Goal: Entertainment & Leisure: Browse casually

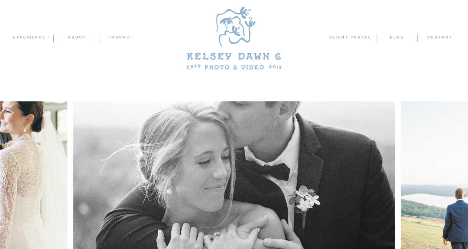
scroll to position [3, 0]
click at [397, 35] on nav "blog" at bounding box center [397, 37] width 40 height 7
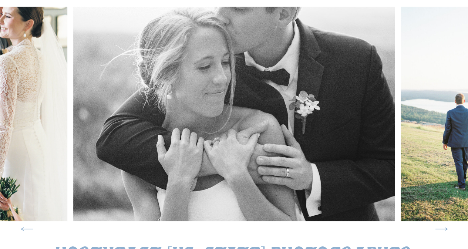
scroll to position [97, 0]
click at [442, 226] on icon at bounding box center [442, 230] width 16 height 16
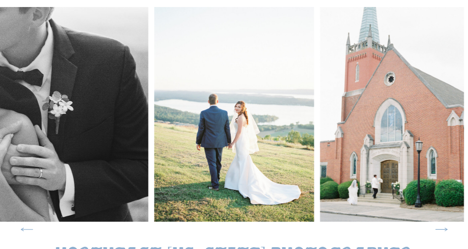
click at [442, 226] on icon at bounding box center [442, 230] width 16 height 16
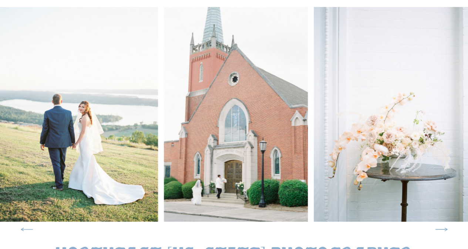
click at [442, 226] on icon at bounding box center [442, 230] width 16 height 16
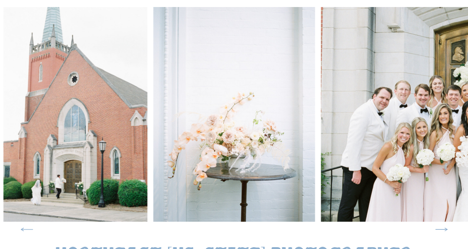
click at [442, 226] on icon at bounding box center [442, 230] width 16 height 16
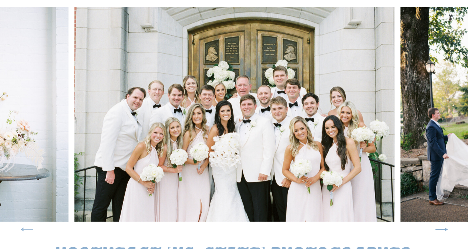
click at [442, 226] on icon at bounding box center [442, 230] width 16 height 16
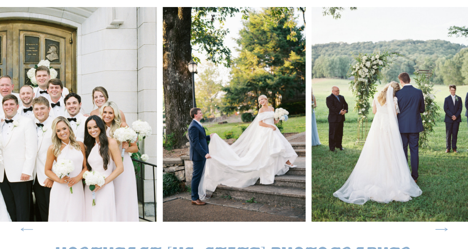
click at [442, 226] on icon at bounding box center [442, 230] width 16 height 16
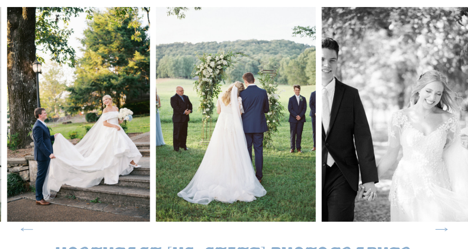
click at [442, 226] on icon at bounding box center [442, 230] width 16 height 16
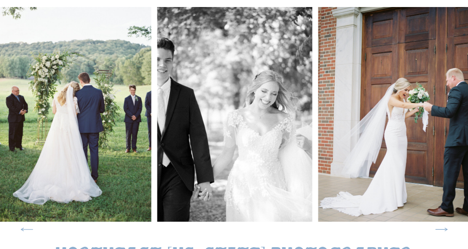
click at [442, 226] on icon at bounding box center [442, 230] width 16 height 16
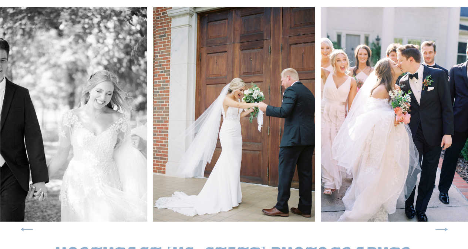
click at [442, 226] on icon at bounding box center [442, 230] width 16 height 16
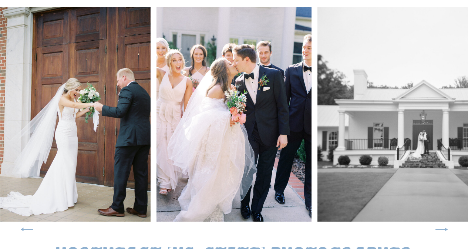
click at [445, 229] on icon at bounding box center [442, 230] width 16 height 16
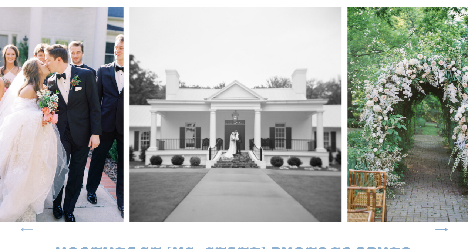
click at [445, 229] on icon at bounding box center [442, 230] width 16 height 16
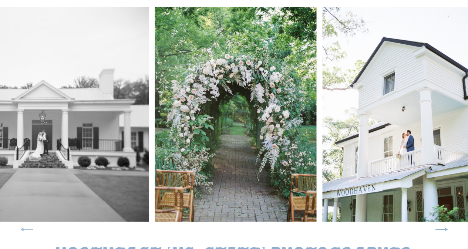
click at [445, 229] on icon at bounding box center [442, 230] width 16 height 16
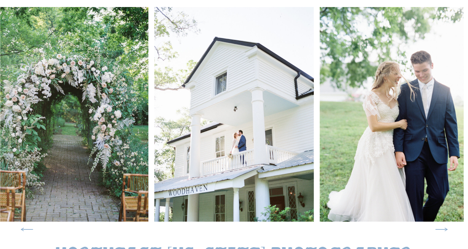
click at [445, 229] on icon at bounding box center [442, 230] width 16 height 16
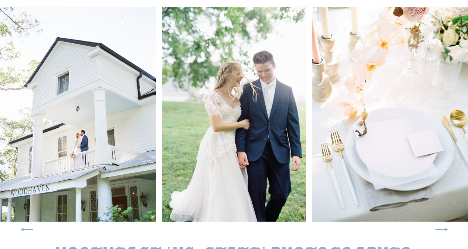
click at [445, 229] on icon at bounding box center [442, 230] width 16 height 16
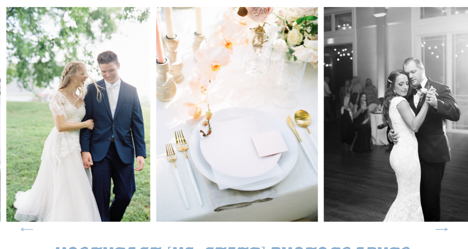
click at [445, 229] on icon at bounding box center [442, 230] width 16 height 16
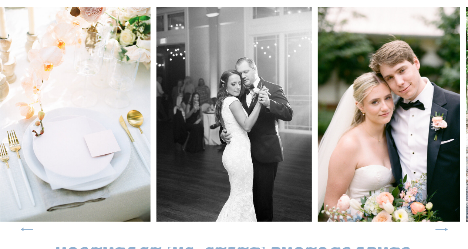
click at [445, 229] on icon at bounding box center [442, 230] width 16 height 16
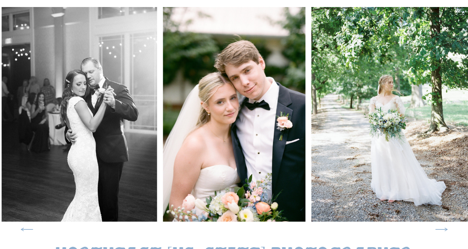
click at [445, 229] on icon at bounding box center [442, 230] width 16 height 16
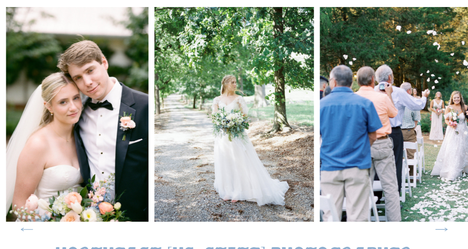
click at [445, 229] on icon at bounding box center [442, 230] width 16 height 16
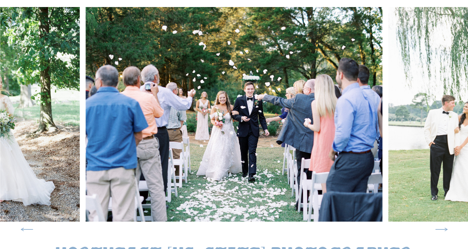
click at [445, 229] on icon at bounding box center [442, 230] width 16 height 16
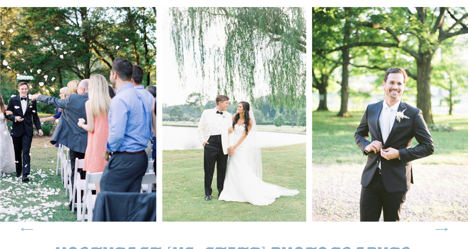
click at [445, 229] on icon at bounding box center [442, 230] width 16 height 16
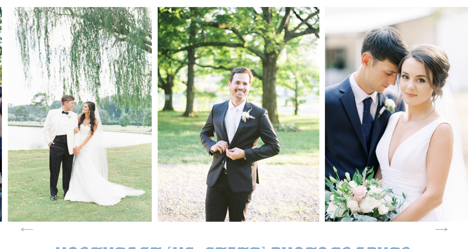
click at [445, 229] on icon at bounding box center [442, 230] width 16 height 16
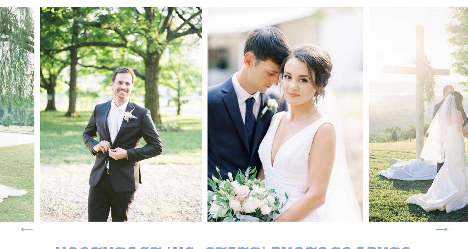
click at [445, 229] on icon at bounding box center [442, 230] width 16 height 16
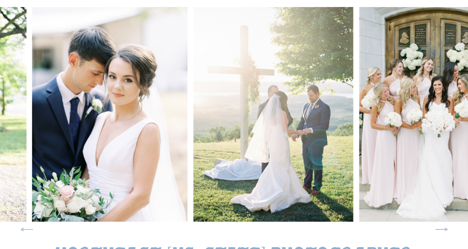
click at [445, 229] on icon at bounding box center [442, 230] width 16 height 16
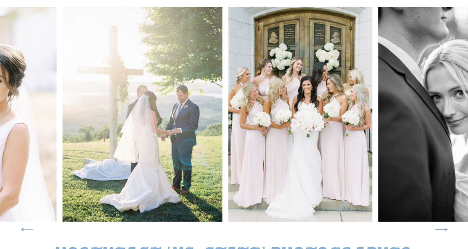
click at [445, 229] on icon at bounding box center [442, 230] width 16 height 16
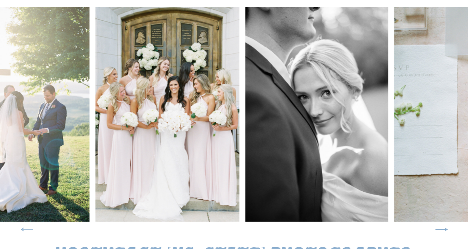
click at [445, 229] on icon at bounding box center [442, 230] width 16 height 16
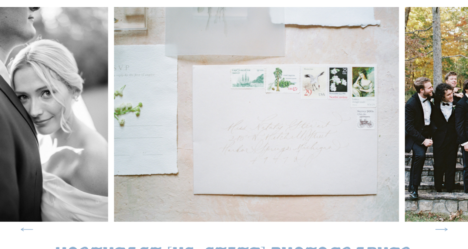
click at [445, 229] on icon at bounding box center [442, 230] width 16 height 16
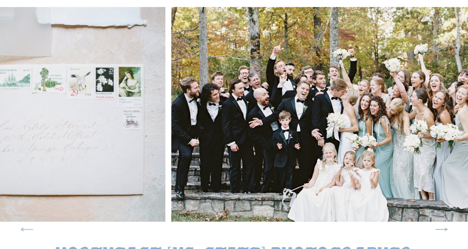
click at [445, 229] on icon at bounding box center [442, 230] width 16 height 16
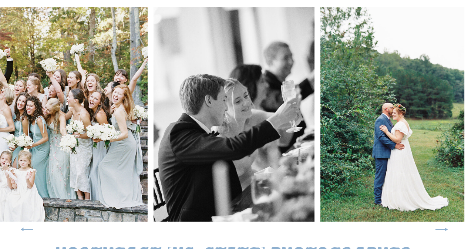
click at [445, 229] on icon at bounding box center [442, 230] width 16 height 16
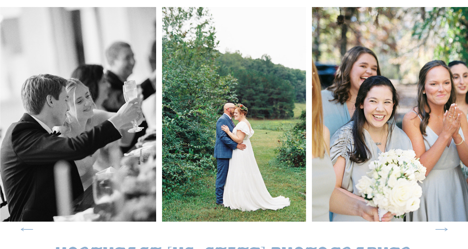
click at [445, 229] on icon at bounding box center [442, 230] width 16 height 16
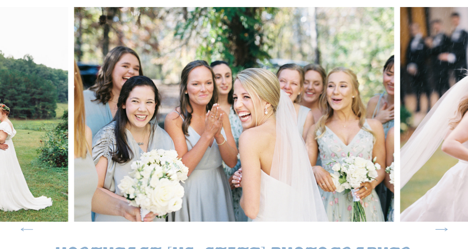
click at [445, 229] on icon at bounding box center [442, 230] width 16 height 16
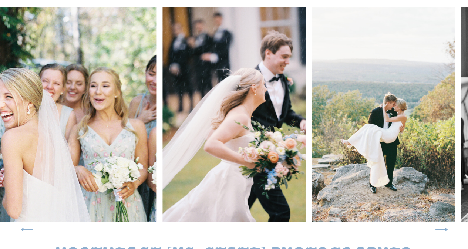
click at [445, 229] on icon at bounding box center [442, 230] width 16 height 16
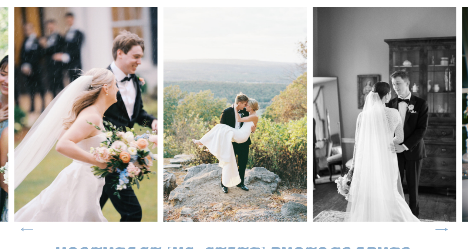
click at [445, 229] on icon at bounding box center [442, 230] width 16 height 16
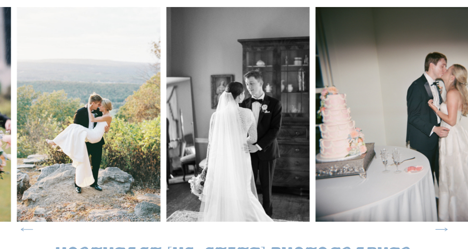
click at [445, 229] on icon at bounding box center [442, 230] width 16 height 16
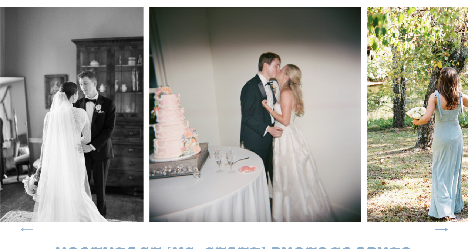
click at [445, 229] on icon at bounding box center [442, 230] width 16 height 16
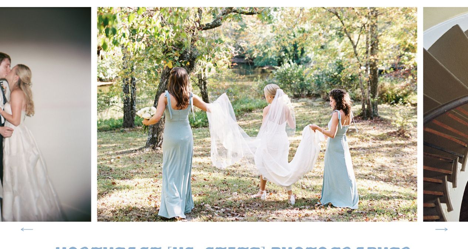
click at [445, 229] on icon at bounding box center [442, 230] width 16 height 16
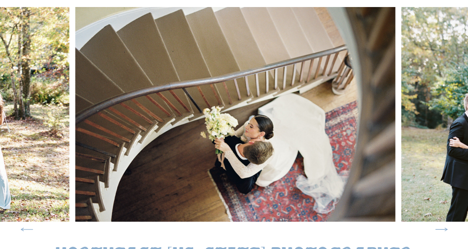
click at [445, 229] on icon at bounding box center [442, 230] width 16 height 16
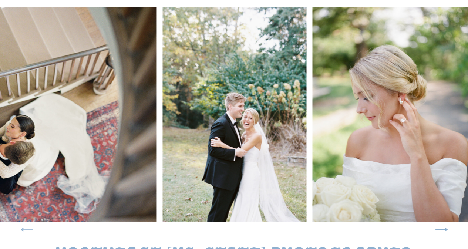
click at [445, 229] on icon at bounding box center [442, 230] width 16 height 16
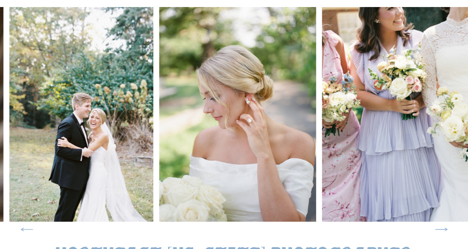
click at [445, 229] on icon at bounding box center [442, 230] width 16 height 16
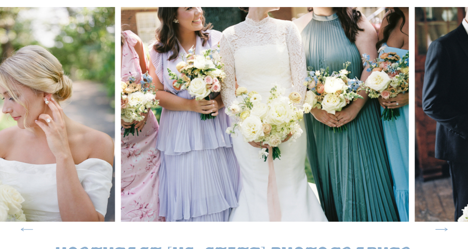
click at [445, 229] on icon at bounding box center [442, 230] width 16 height 16
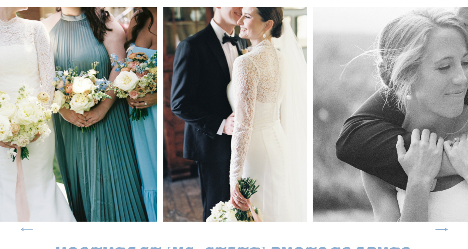
click at [445, 229] on icon at bounding box center [442, 230] width 16 height 16
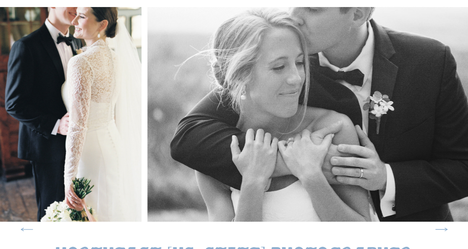
click at [445, 229] on icon at bounding box center [442, 230] width 16 height 16
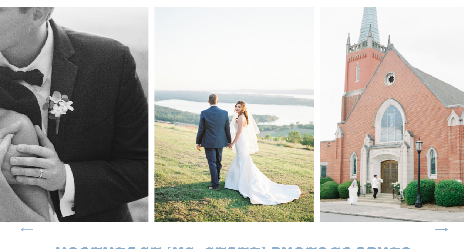
click at [445, 229] on icon at bounding box center [442, 230] width 16 height 16
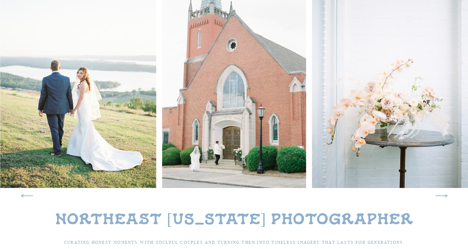
scroll to position [0, 0]
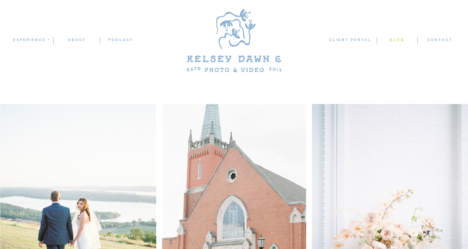
click at [395, 37] on nav "blog" at bounding box center [397, 40] width 40 height 7
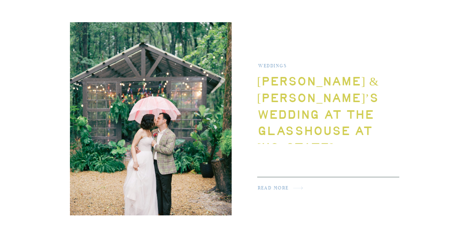
scroll to position [966, 0]
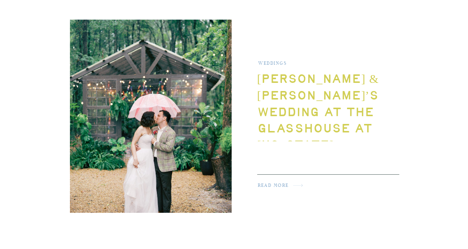
click at [282, 188] on h2 "read more" at bounding box center [281, 187] width 47 height 10
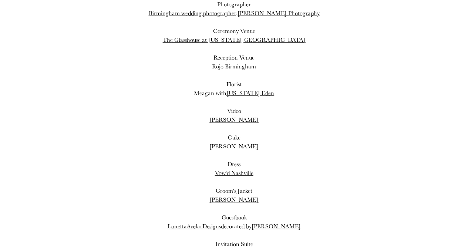
scroll to position [13964, 0]
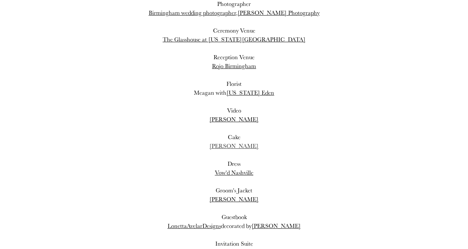
click at [239, 142] on link "Emma Ballew" at bounding box center [233, 146] width 49 height 8
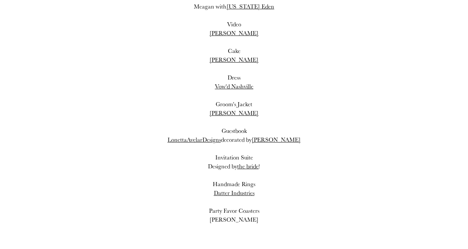
scroll to position [14049, 0]
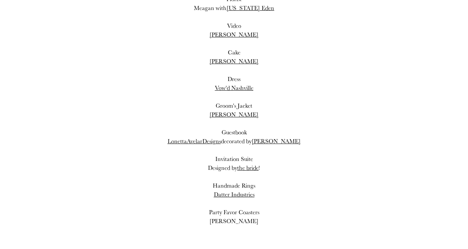
click at [259, 164] on div "Designed by the bride !" at bounding box center [234, 168] width 229 height 9
click at [252, 164] on link "the bride" at bounding box center [247, 168] width 21 height 8
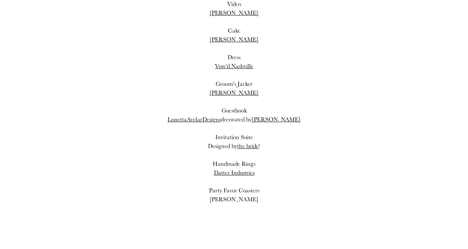
scroll to position [14072, 0]
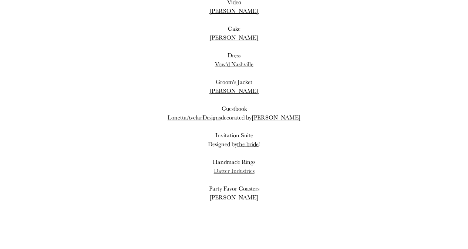
click at [249, 167] on link "Datter Industries" at bounding box center [234, 171] width 41 height 8
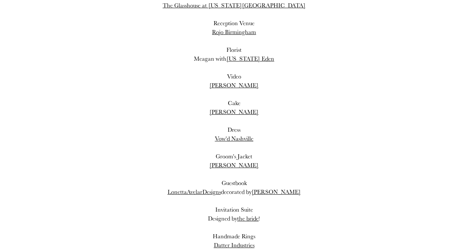
scroll to position [13908, 0]
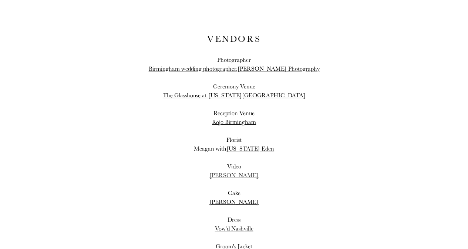
click at [247, 171] on link "Allison Anderson" at bounding box center [233, 175] width 49 height 8
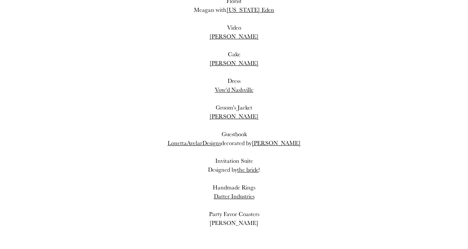
scroll to position [14047, 0]
click at [238, 121] on div at bounding box center [234, 125] width 229 height 9
